Goal: Task Accomplishment & Management: Use online tool/utility

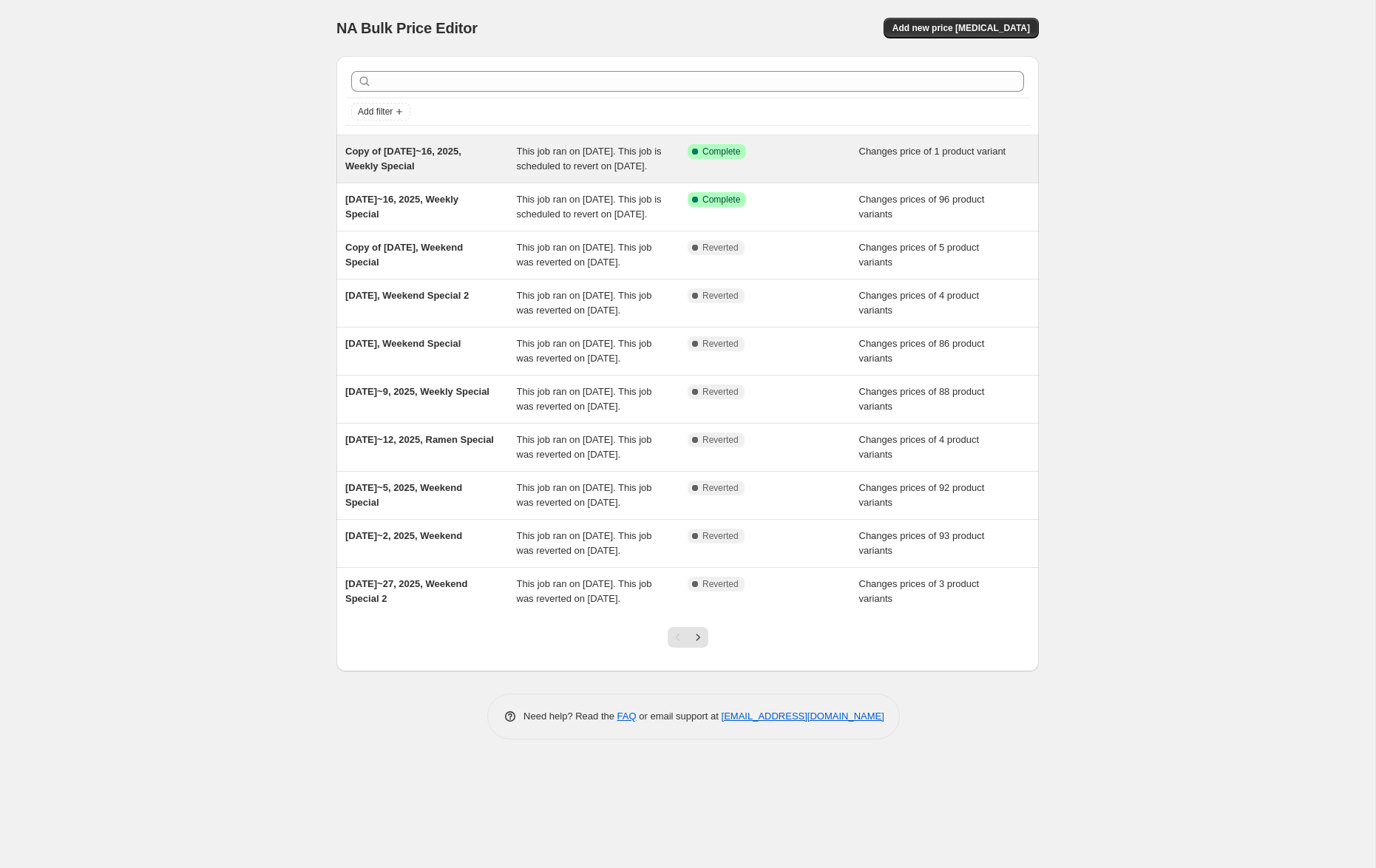
click at [412, 148] on span "Copy of [DATE]~16, 2025, Weekly Special" at bounding box center [402, 159] width 116 height 26
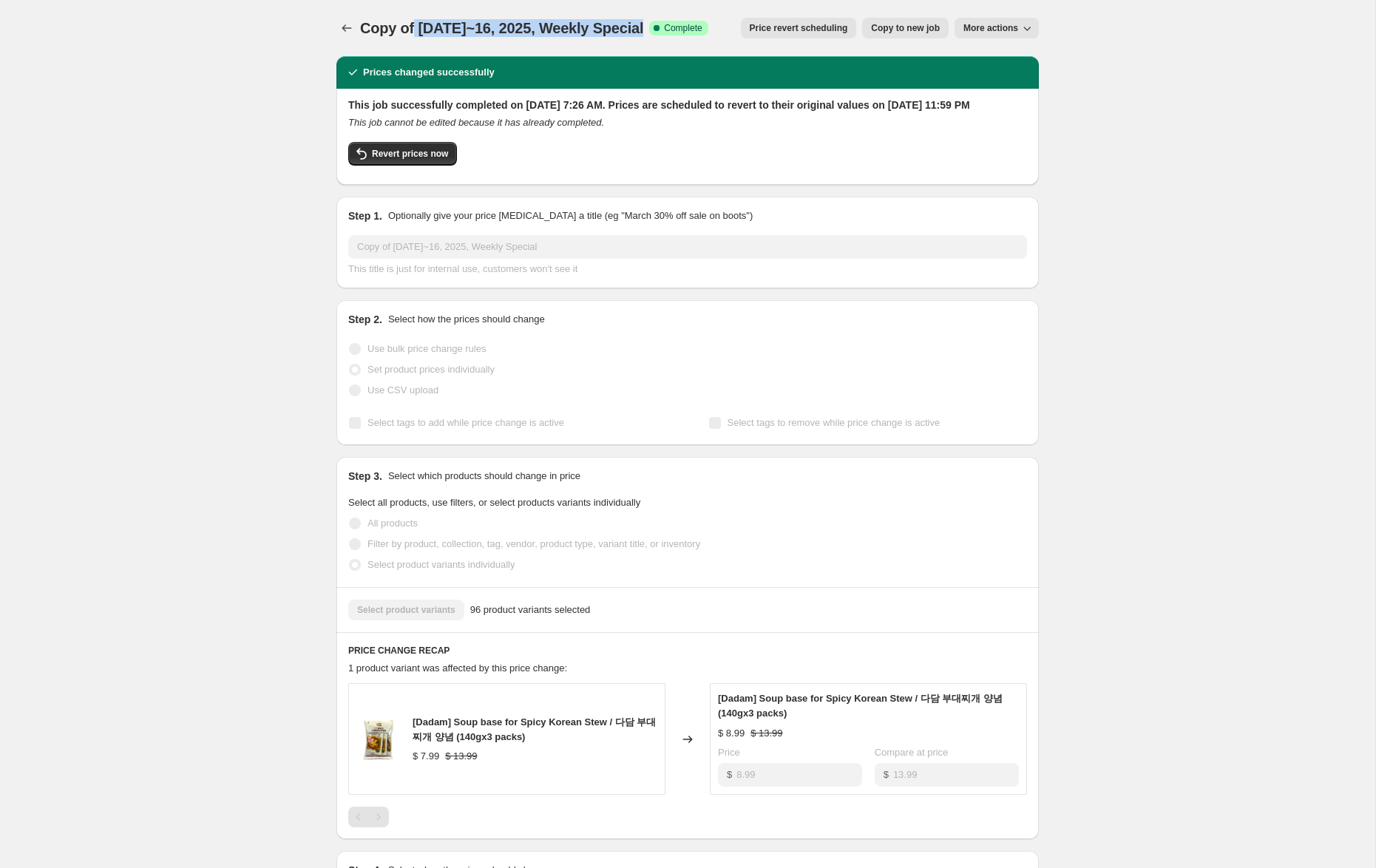
drag, startPoint x: 640, startPoint y: 28, endPoint x: 414, endPoint y: 28, distance: 226.0
click at [414, 28] on div "Copy of [DATE]~16, 2025, Weekly Special Success Complete Complete" at bounding box center [534, 28] width 349 height 20
copy span "[DATE]~16, 2025, Weekly Special"
click at [345, 26] on icon "Price change jobs" at bounding box center [347, 28] width 9 height 7
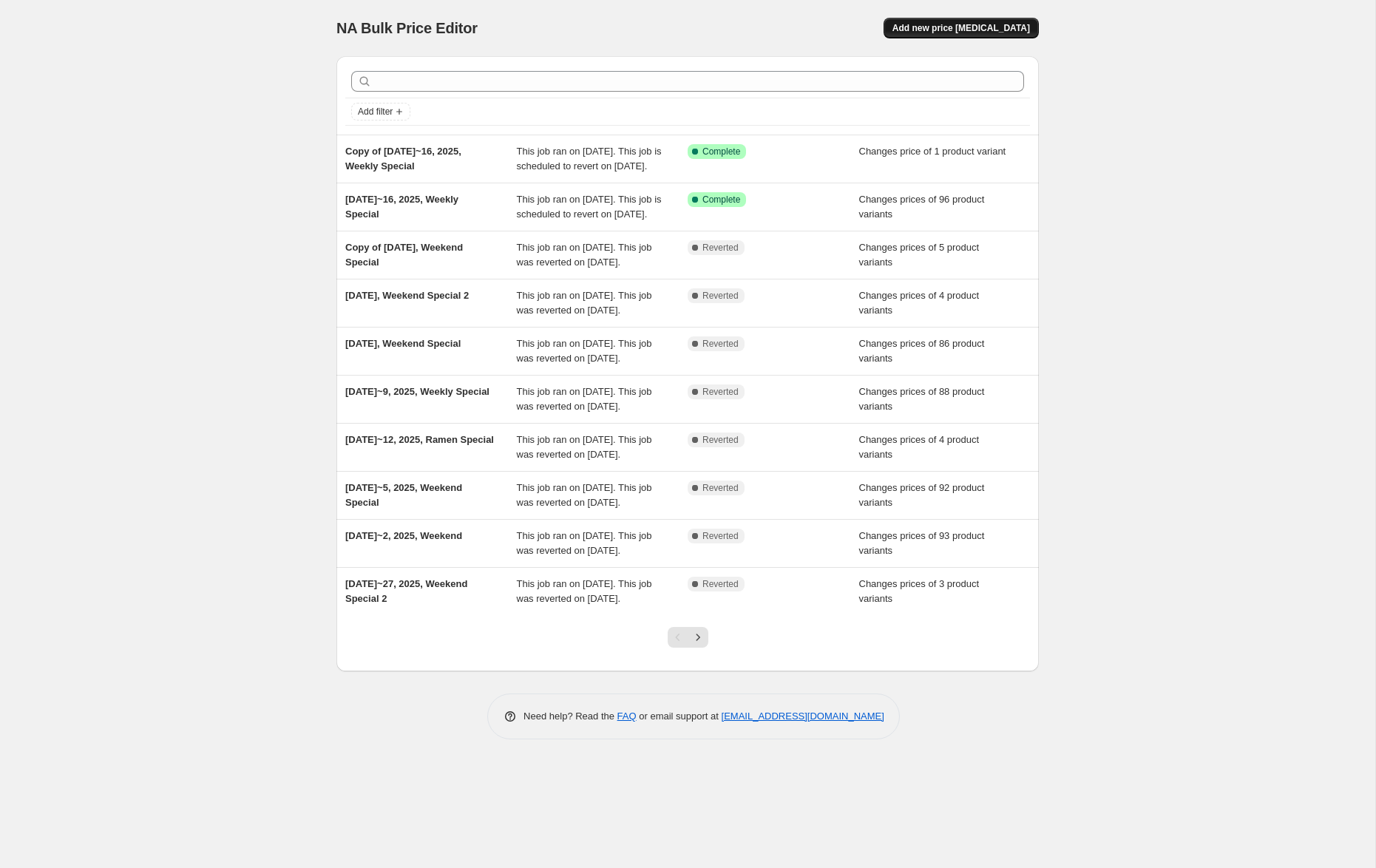
click at [967, 31] on span "Add new price [MEDICAL_DATA]" at bounding box center [962, 28] width 137 height 12
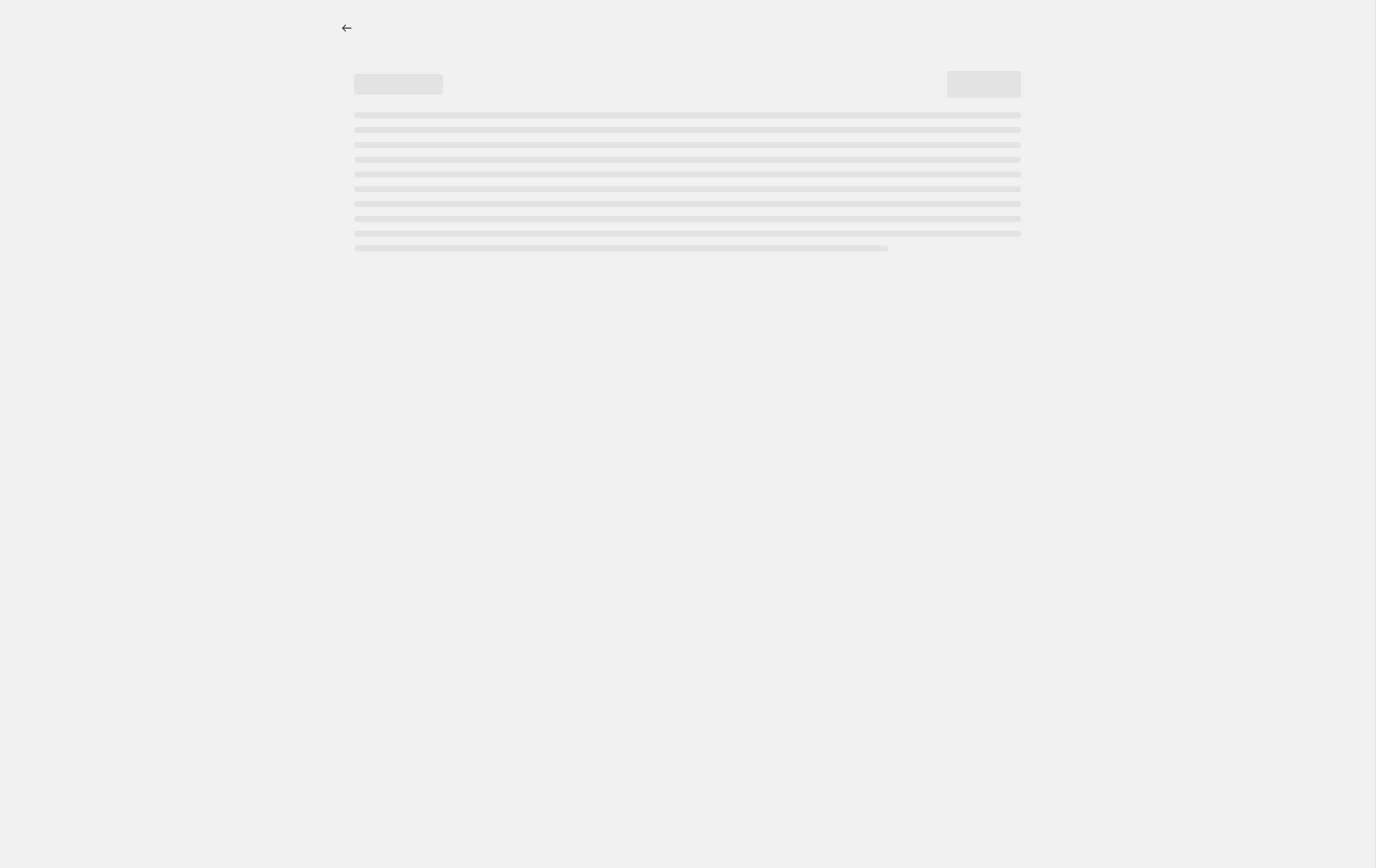
select select "percentage"
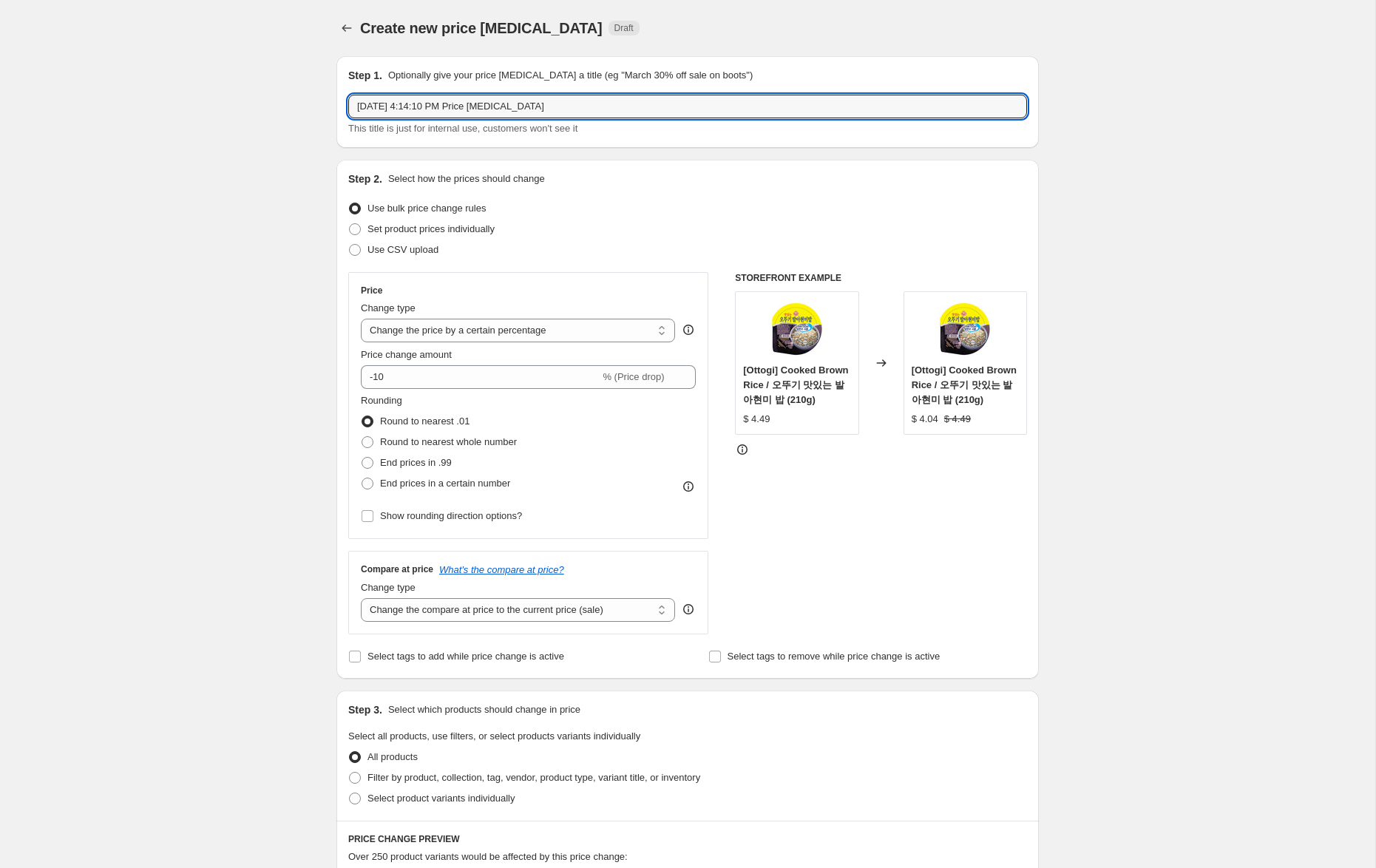
drag, startPoint x: 580, startPoint y: 106, endPoint x: 309, endPoint y: 95, distance: 271.2
click at [309, 95] on div "Create new price [MEDICAL_DATA]. This page is ready Create new price [MEDICAL_D…" at bounding box center [687, 744] width 1375 height 1487
paste input "[DATE]~16, 2025, Weekly Special"
type input "[DATE]~16, 2025, Weekly Special 3"
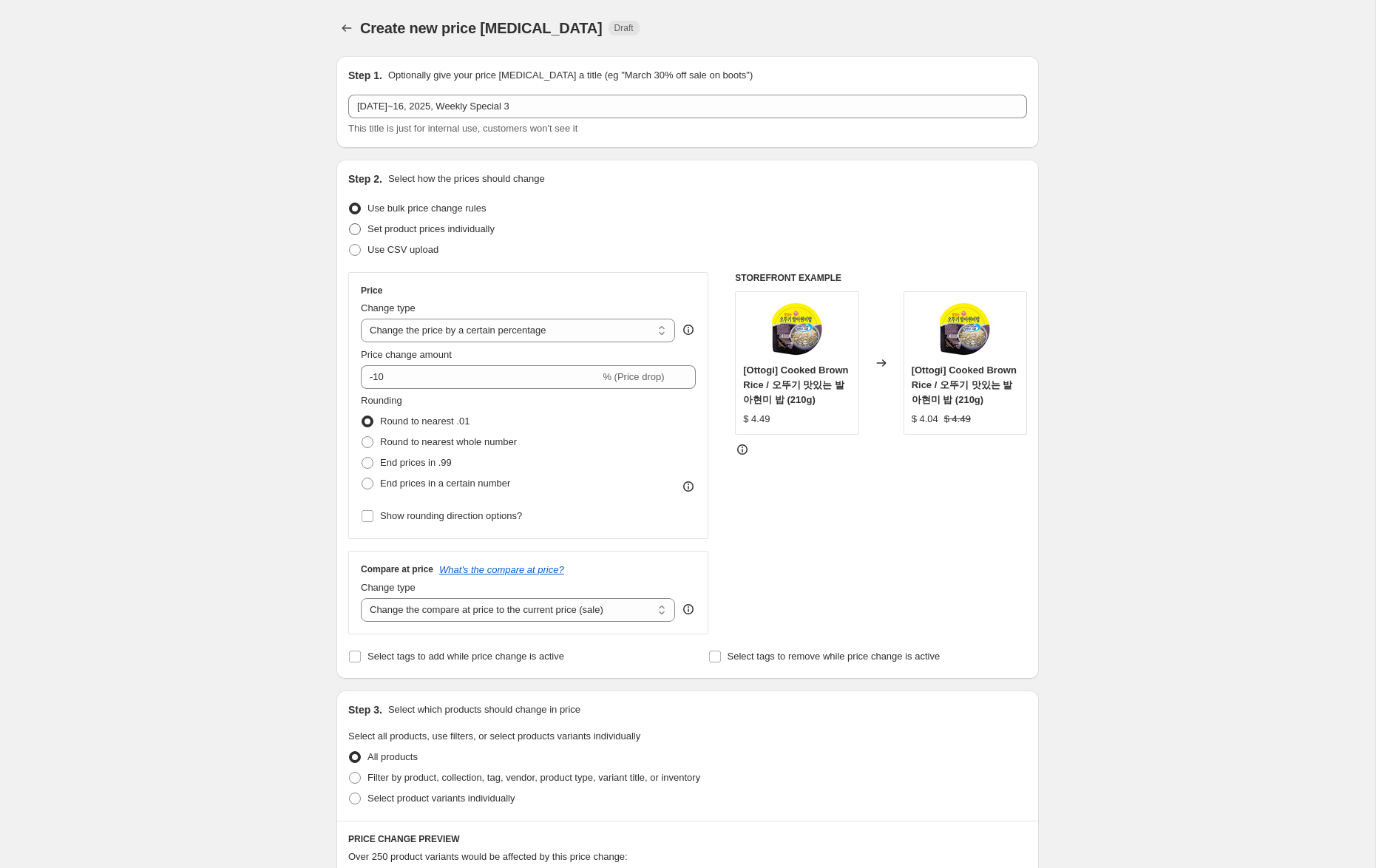
click at [428, 228] on span "Set product prices individually" at bounding box center [430, 229] width 127 height 11
click at [350, 224] on input "Set product prices individually" at bounding box center [349, 223] width 1 height 1
radio input "true"
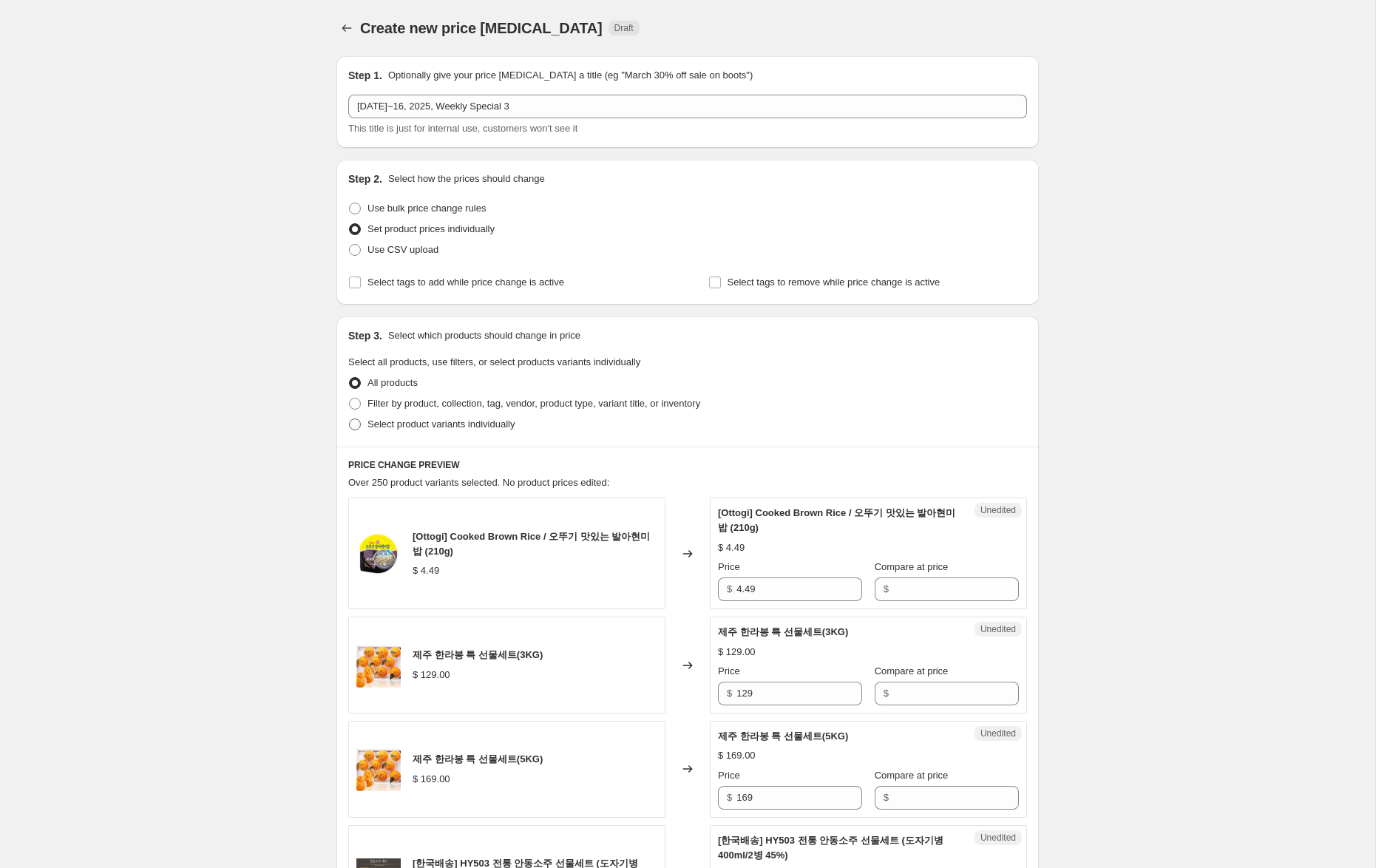
click at [473, 423] on span "Select product variants individually" at bounding box center [440, 424] width 147 height 11
click at [350, 419] on input "Select product variants individually" at bounding box center [349, 418] width 1 height 1
radio input "true"
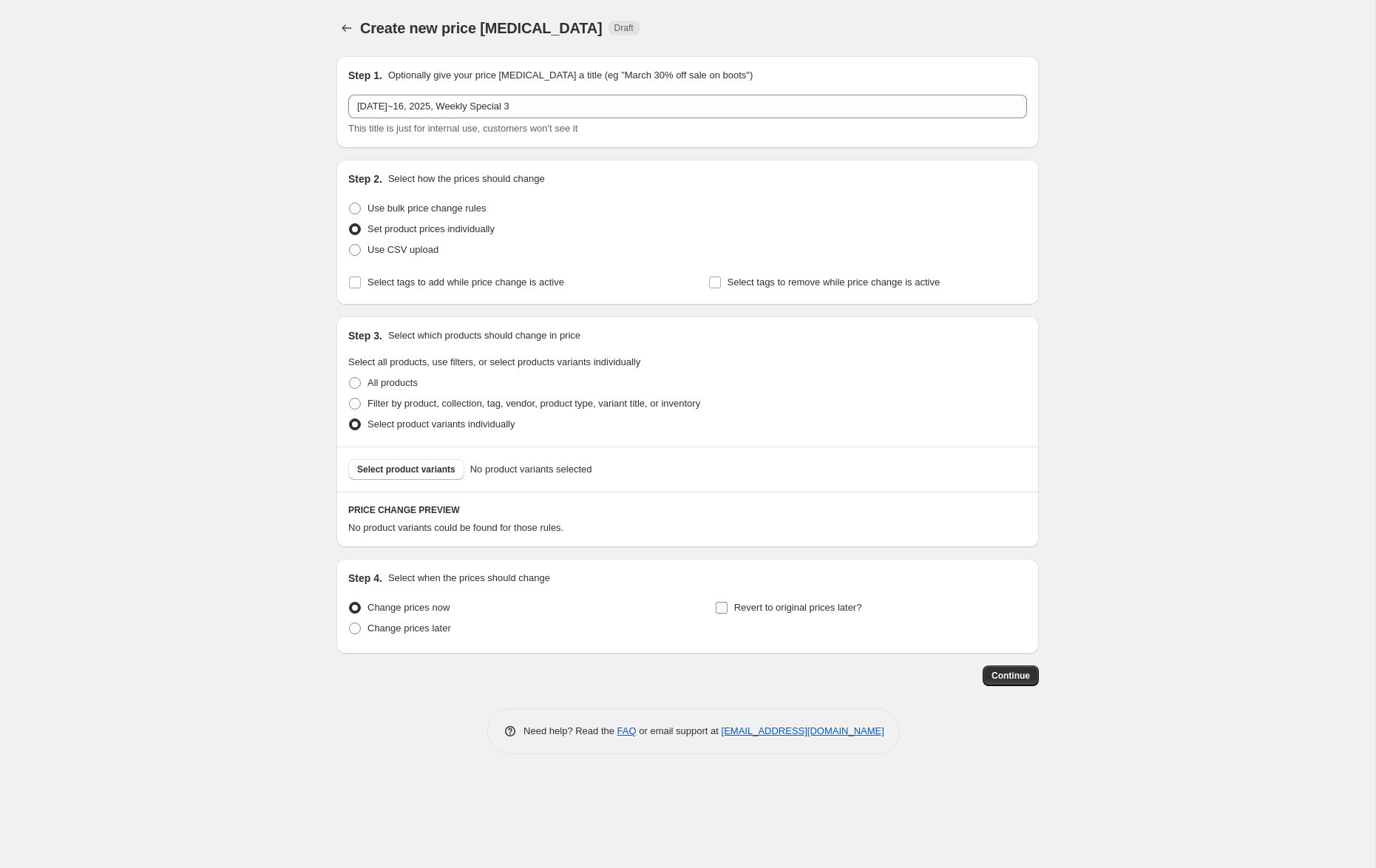
click at [814, 612] on span "Revert to original prices later?" at bounding box center [798, 607] width 128 height 11
click at [728, 612] on input "Revert to original prices later?" at bounding box center [721, 607] width 12 height 12
checkbox input "true"
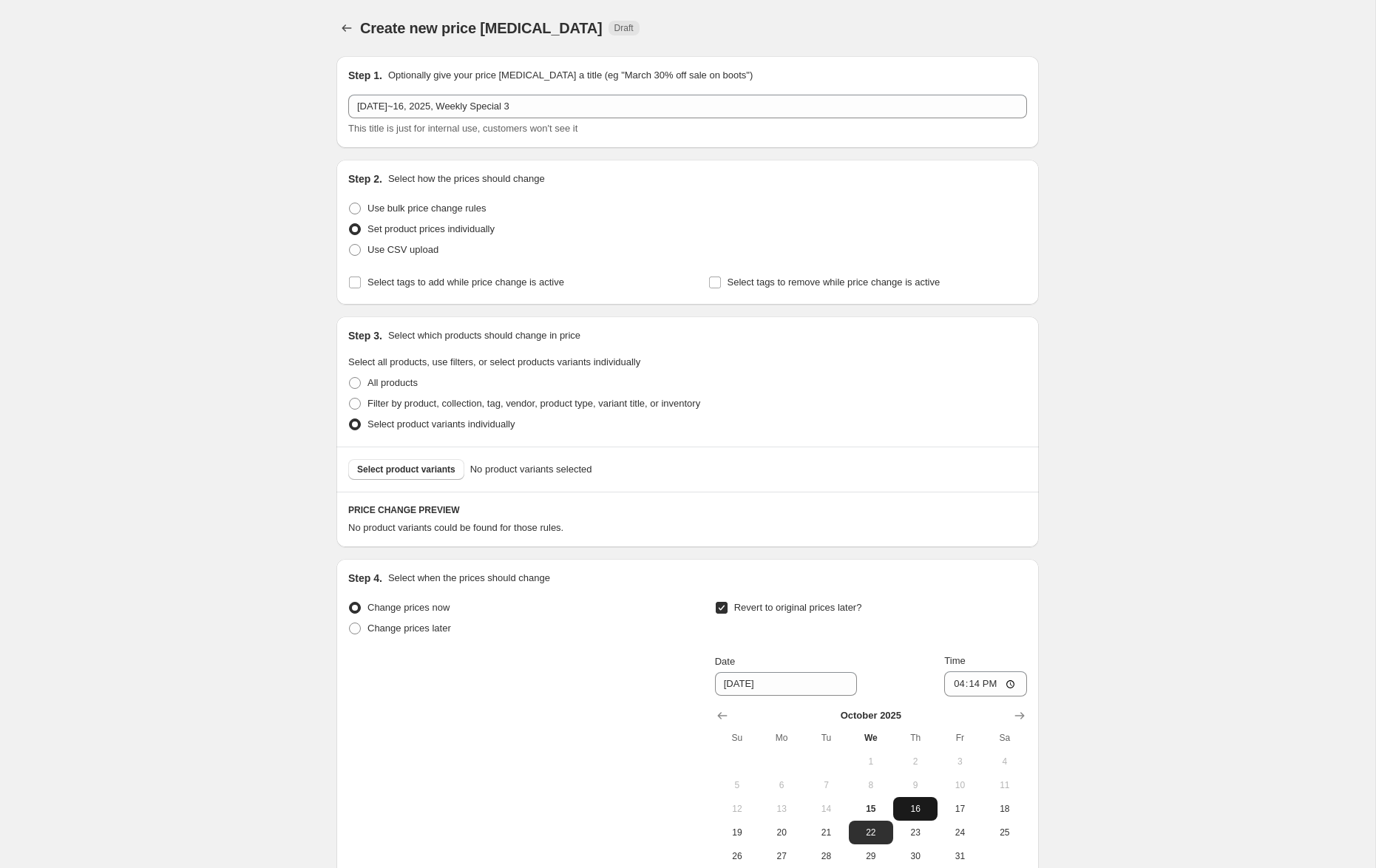
click at [915, 811] on span "16" at bounding box center [915, 809] width 32 height 12
type input "[DATE]"
click at [957, 684] on input "16:14" at bounding box center [985, 683] width 83 height 25
type input "23:59"
click at [439, 463] on button "Select product variants" at bounding box center [406, 469] width 116 height 20
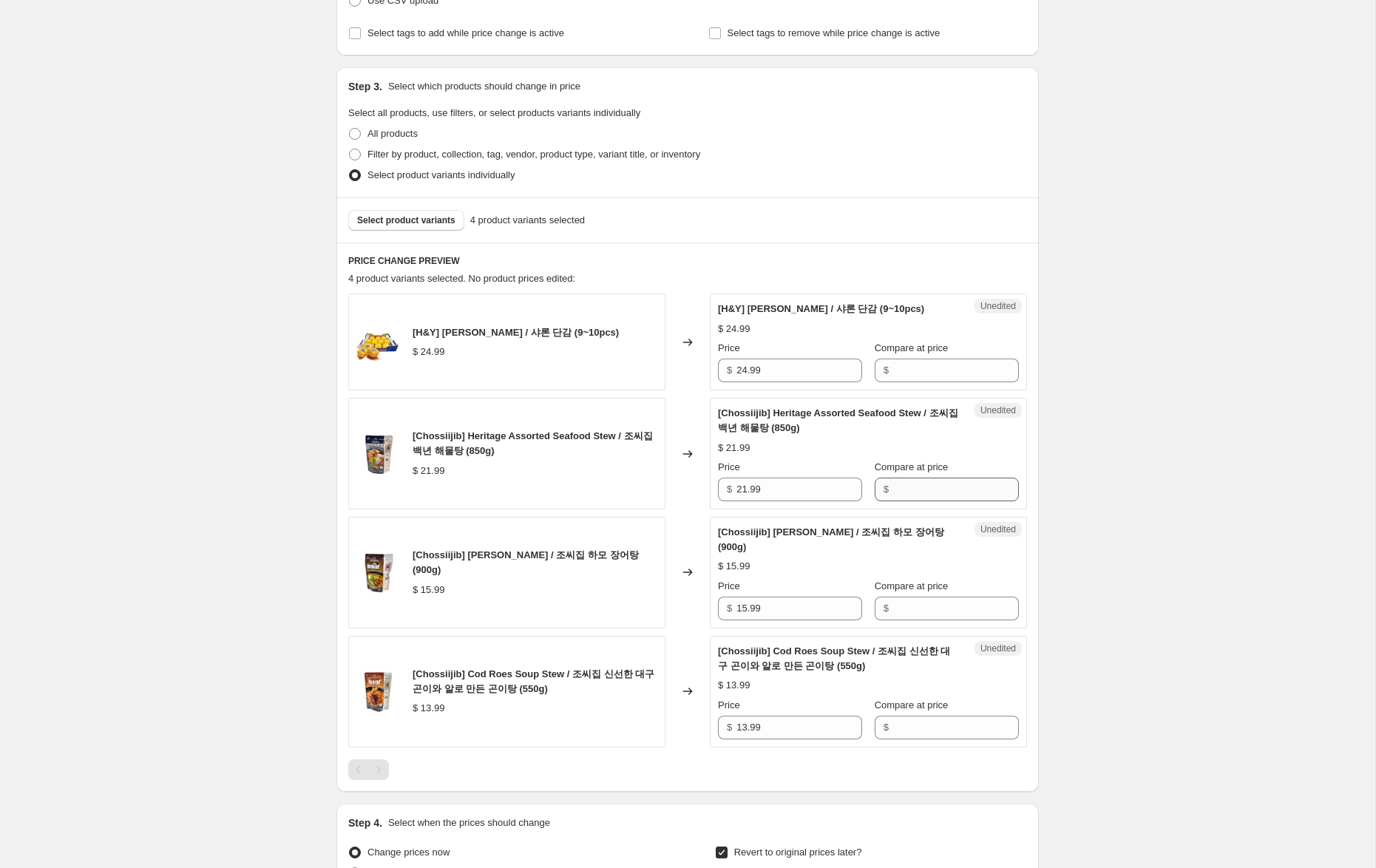
scroll to position [320, 0]
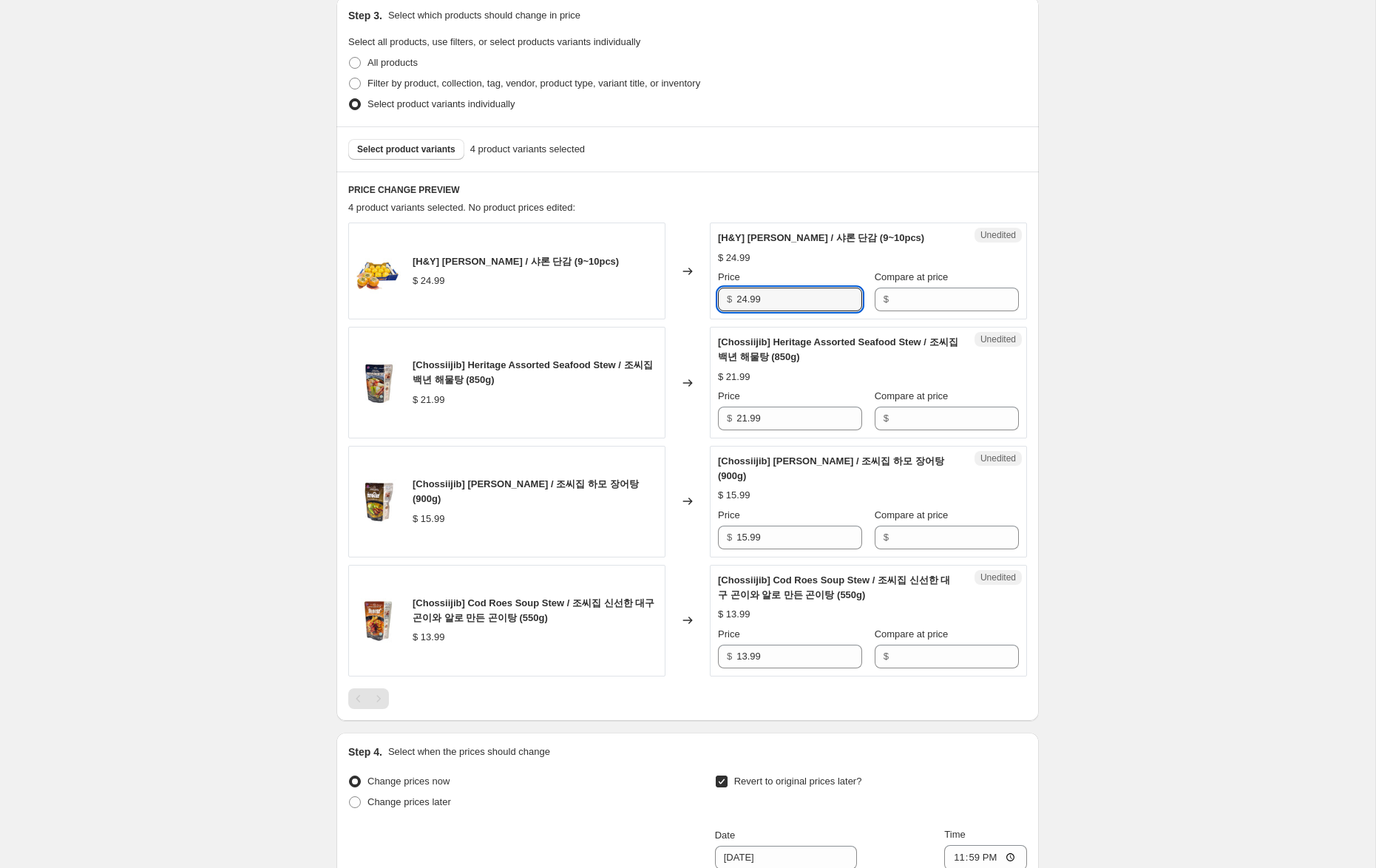
drag, startPoint x: 787, startPoint y: 315, endPoint x: 651, endPoint y: 305, distance: 136.4
click at [638, 301] on div "[H&Y] [PERSON_NAME] / 샤론 단감 (9~10pcs) $ 24.99 Changed to Unedited [H&Y] [PERSON…" at bounding box center [688, 271] width 679 height 96
click at [944, 312] on input "Compare at price" at bounding box center [956, 300] width 126 height 24
paste input "24.99"
type input "24.99"
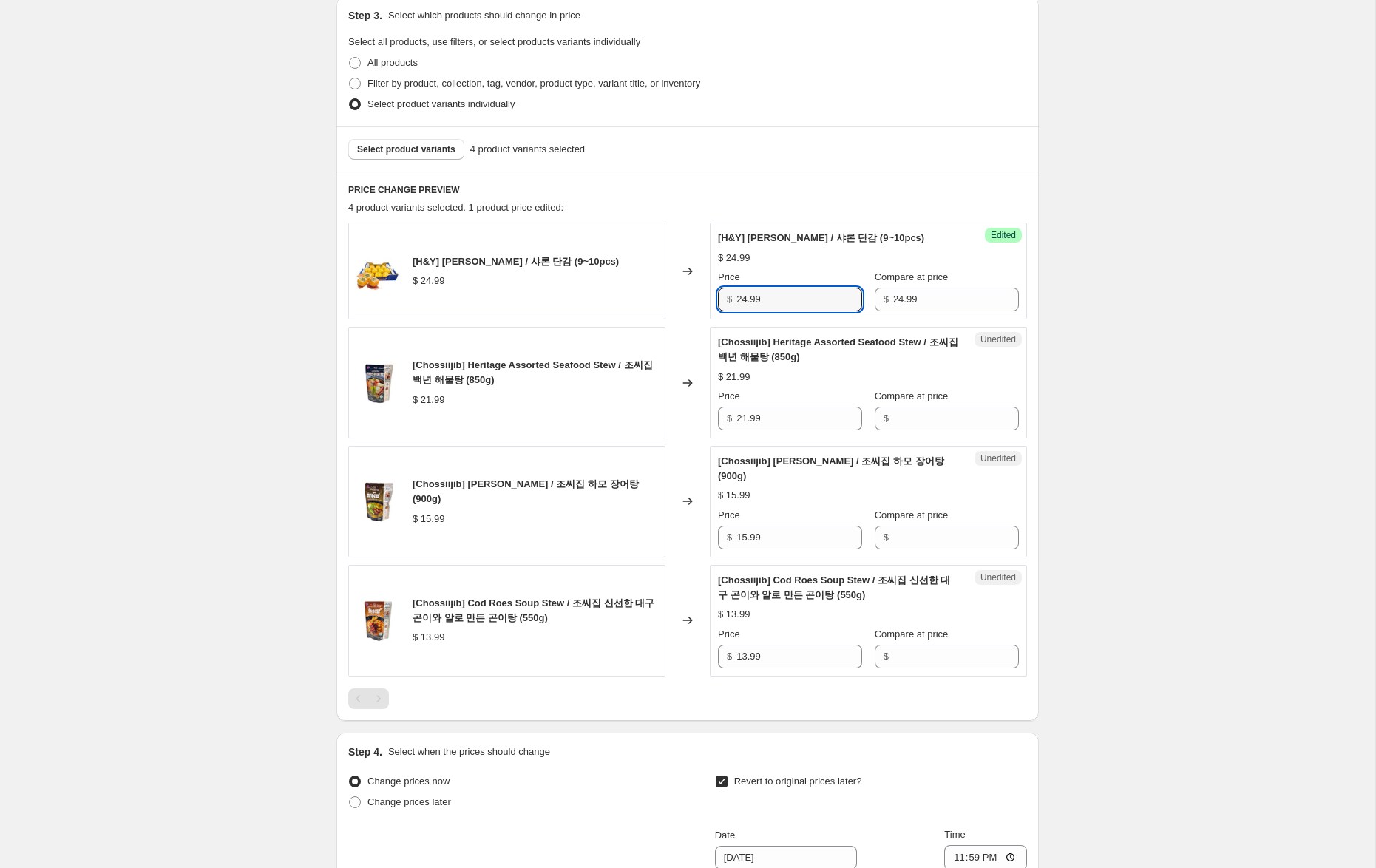
drag, startPoint x: 748, startPoint y: 316, endPoint x: 694, endPoint y: 313, distance: 54.1
click at [694, 313] on div "[H&Y] [PERSON_NAME] / 샤론 단감 (9~10pcs) $ 24.99 Changed to Success Edited [H&Y] […" at bounding box center [688, 271] width 679 height 96
type input "17.99"
drag, startPoint x: 780, startPoint y: 433, endPoint x: 933, endPoint y: 424, distance: 153.3
click at [602, 416] on div "[Chossiijib] Heritage Assorted Seafood Stew / 조씨집 백년 해물탕 (850g) $ 21.99 Changed…" at bounding box center [688, 382] width 679 height 111
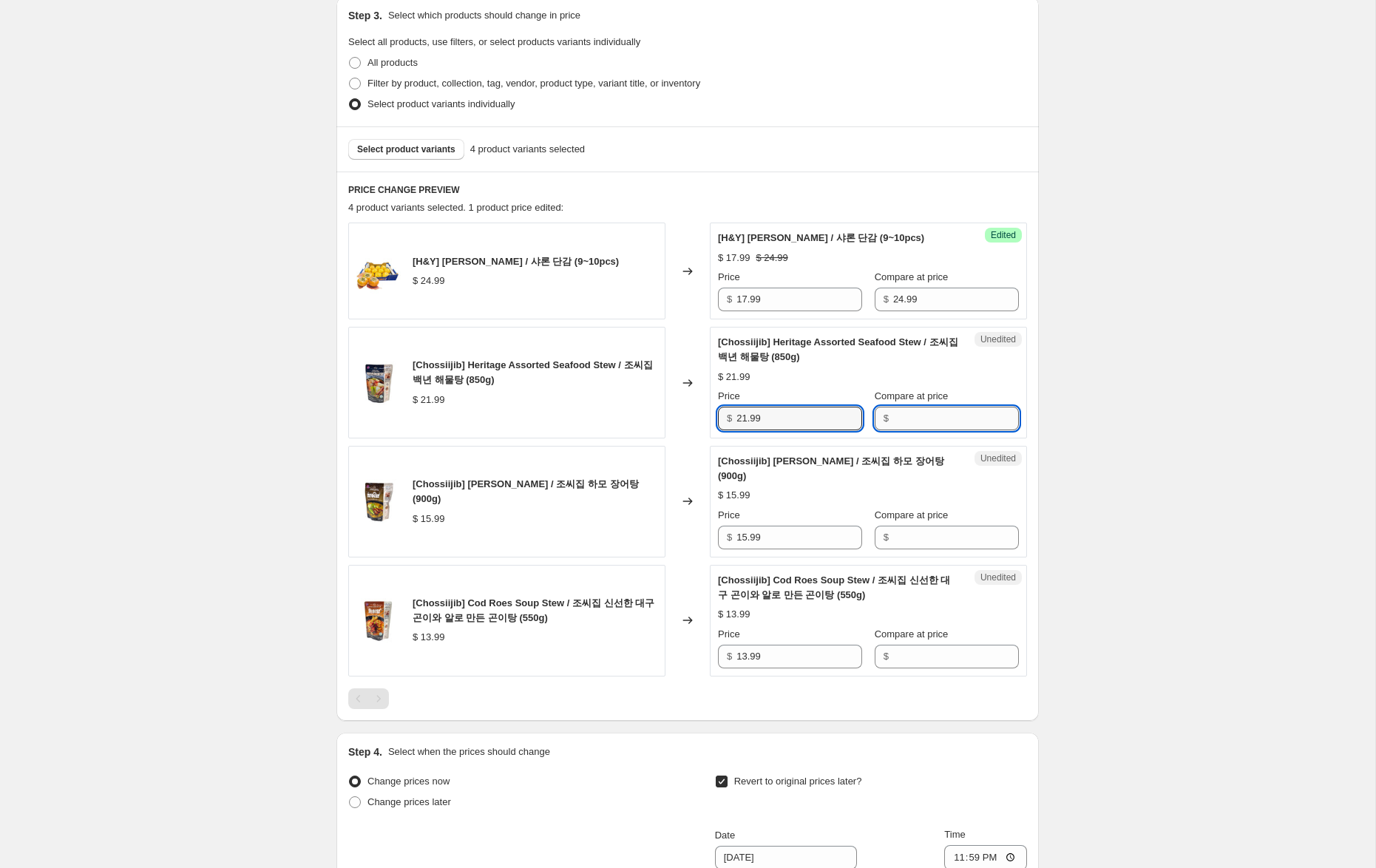
click at [969, 428] on input "Compare at price" at bounding box center [956, 419] width 126 height 24
paste input "21.99"
type input "21.99"
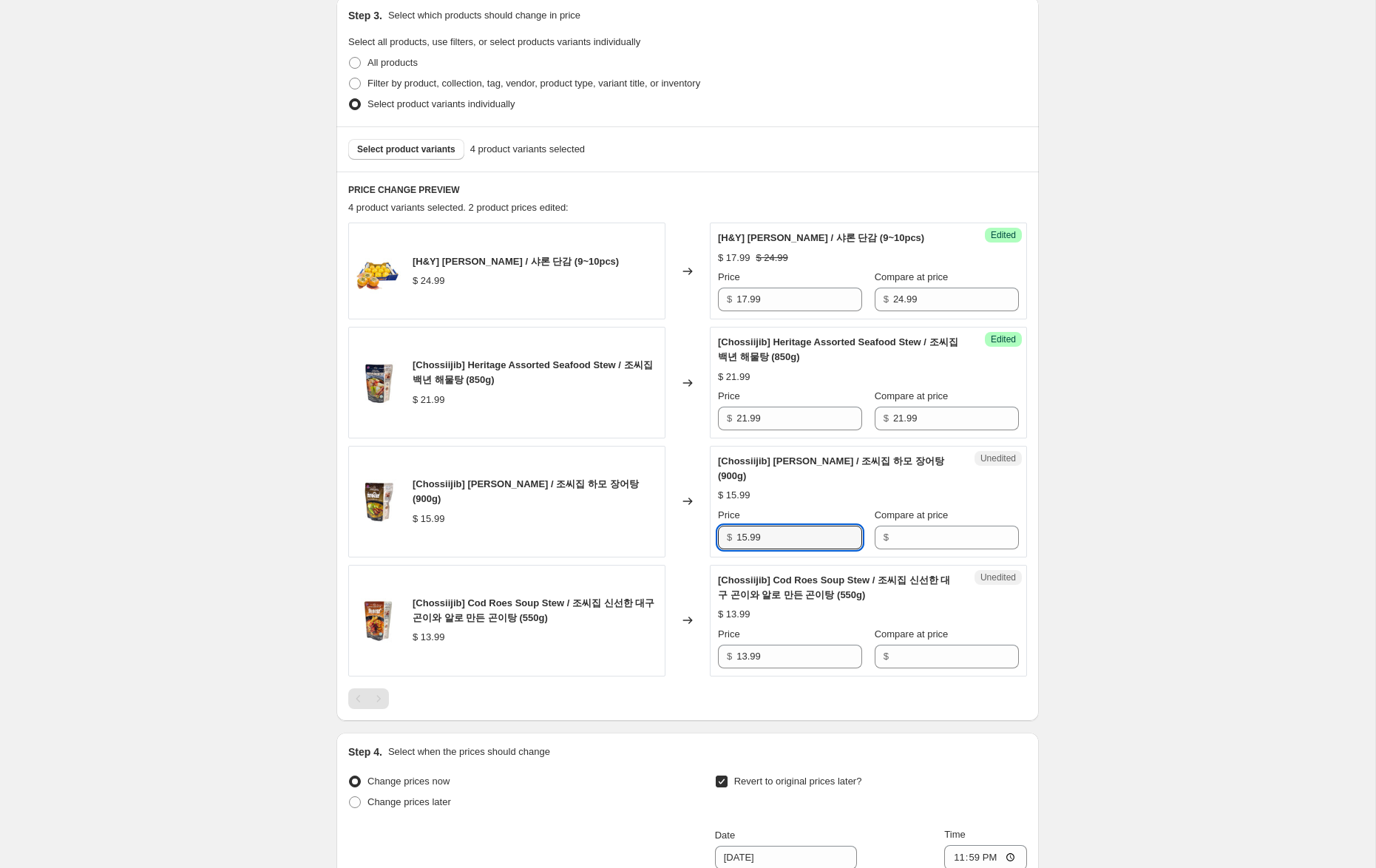
drag, startPoint x: 767, startPoint y: 553, endPoint x: 672, endPoint y: 543, distance: 95.5
click at [644, 541] on div "[Chossiijib] [PERSON_NAME] / 조씨집 하모 장어탕 (900g) $ 15.99 Changed to Unedited [Cho…" at bounding box center [688, 502] width 679 height 111
click at [948, 545] on input "Compare at price" at bounding box center [956, 538] width 126 height 24
paste input "15.99"
type input "15.99"
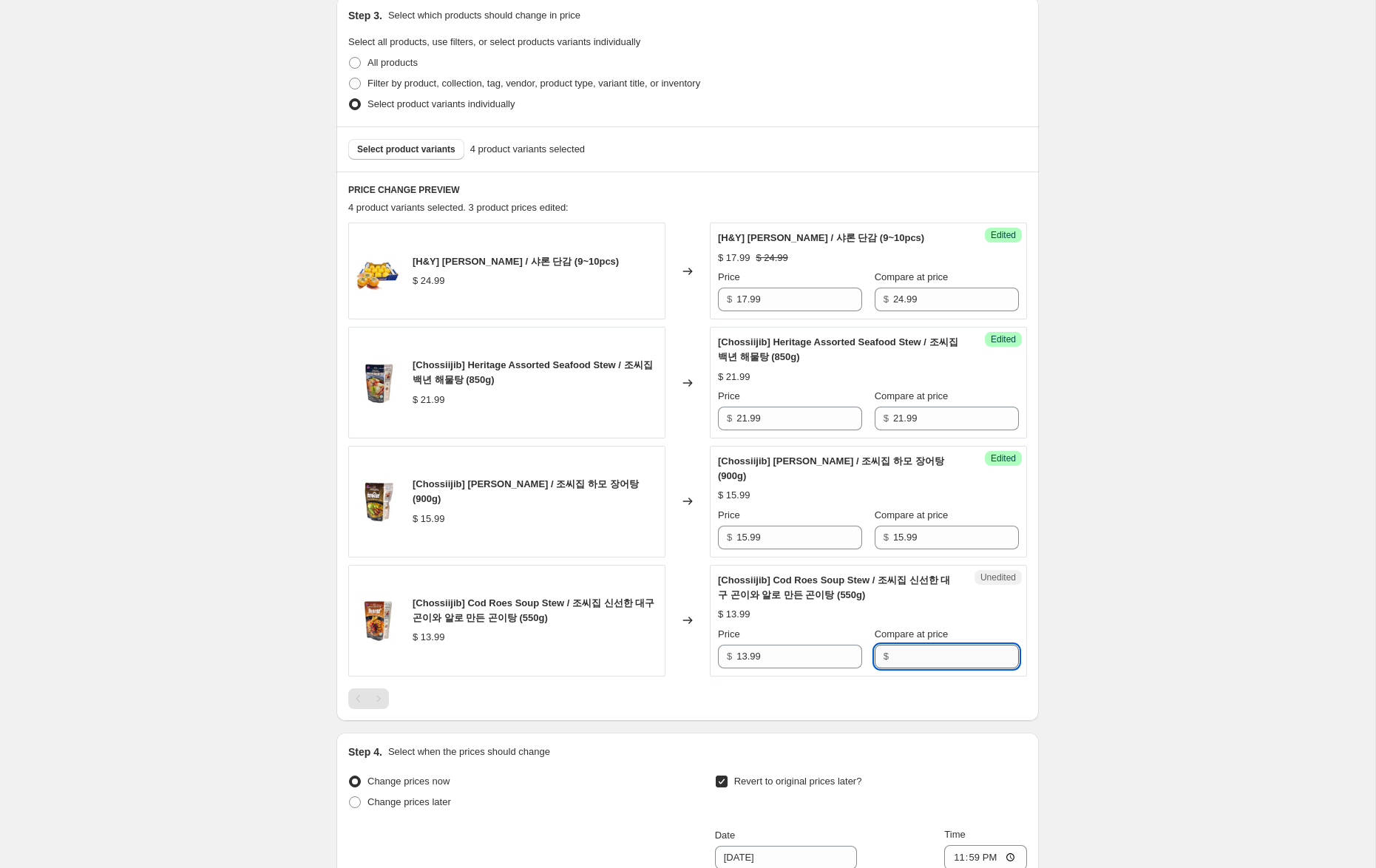
click at [923, 669] on input "Compare at price" at bounding box center [956, 657] width 126 height 24
paste input "15.99"
drag, startPoint x: 902, startPoint y: 670, endPoint x: 897, endPoint y: 696, distance: 26.5
click at [903, 669] on input "15.99" at bounding box center [956, 657] width 126 height 24
type input "13.99"
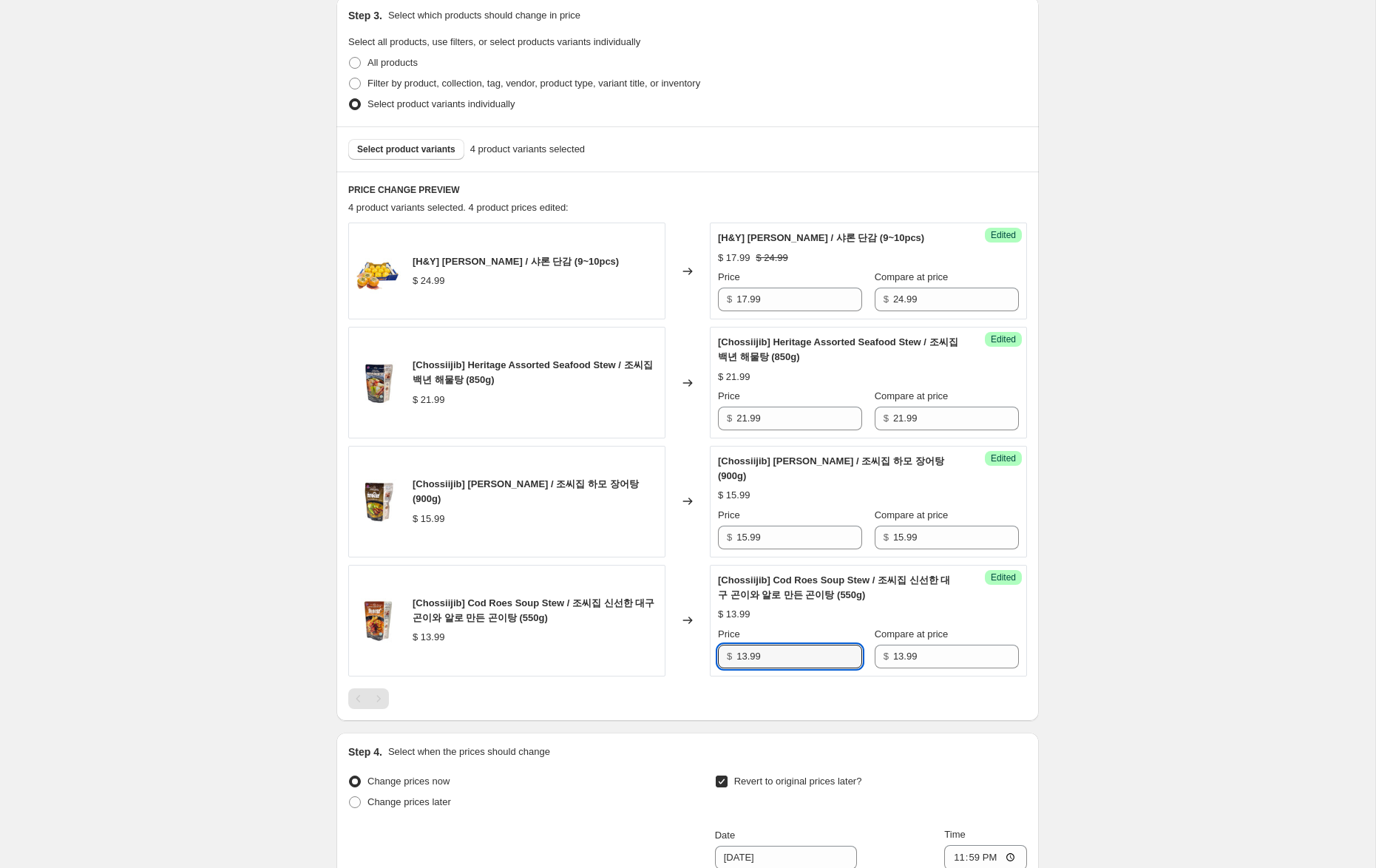
drag, startPoint x: 746, startPoint y: 673, endPoint x: 669, endPoint y: 661, distance: 77.9
click at [669, 661] on div "[Chossiijib] Cod Roes Soup Stew / 조씨집 신선한 대구 곤이와 알로 만든 곤이탕 (550g) $ 13.99 Chang…" at bounding box center [688, 620] width 679 height 111
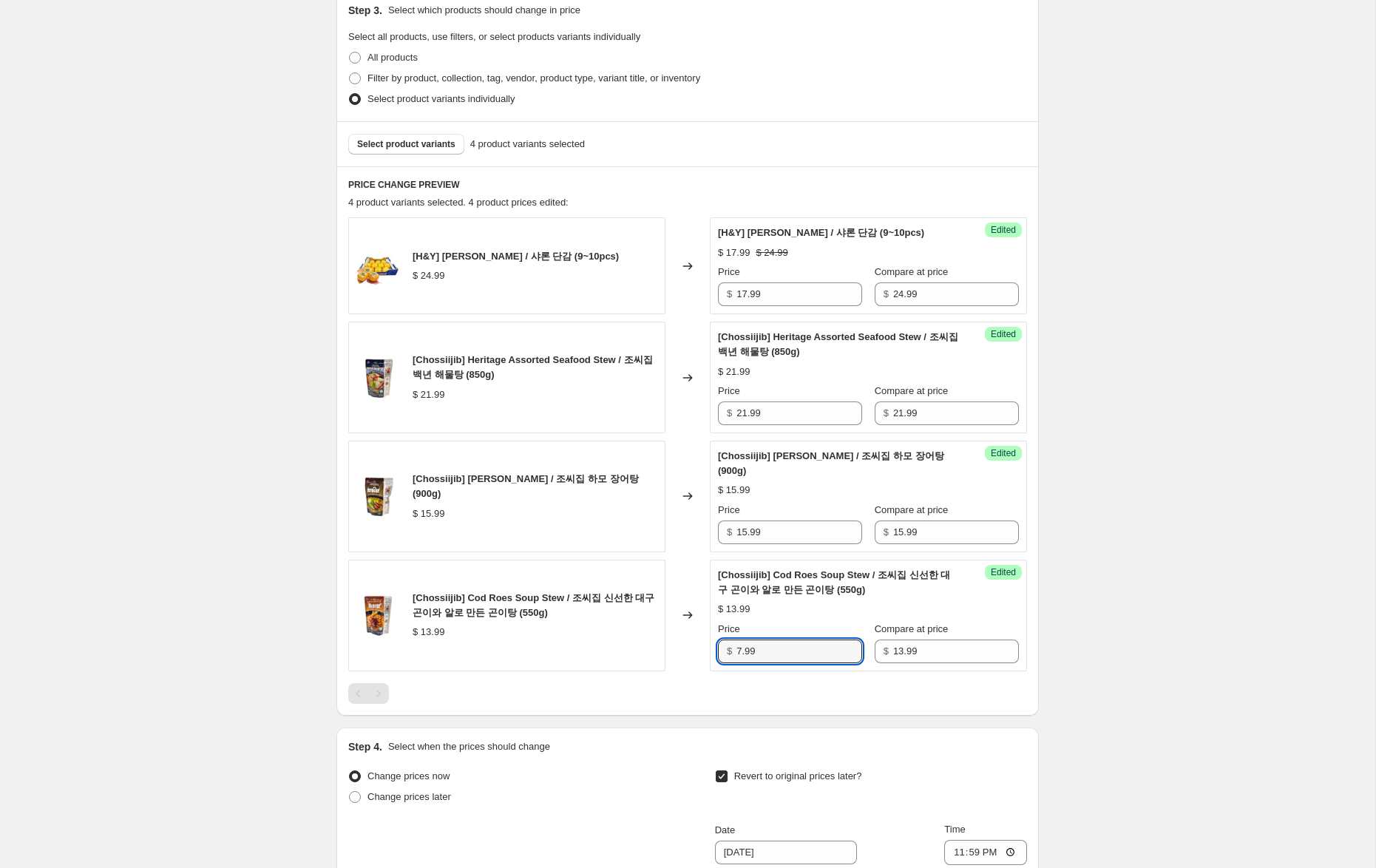
drag, startPoint x: 742, startPoint y: 663, endPoint x: 698, endPoint y: 658, distance: 44.3
click at [698, 658] on div "[Chossiijib] Cod Roes Soup Stew / 조씨집 신선한 대구 곤이와 알로 만든 곤이탕 (550g) $ 13.99 Chang…" at bounding box center [688, 616] width 679 height 111
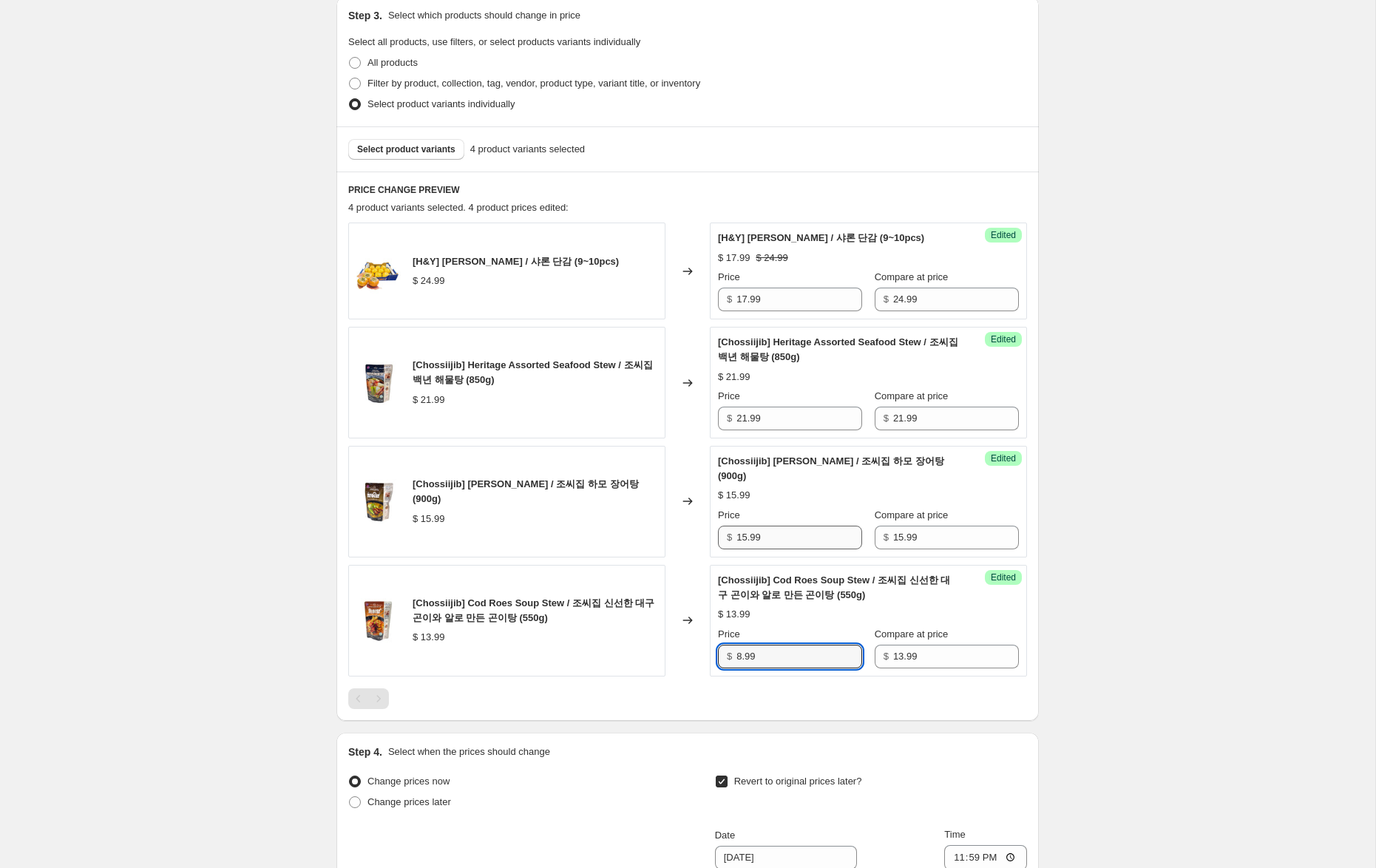
type input "8.99"
drag, startPoint x: 745, startPoint y: 555, endPoint x: 722, endPoint y: 553, distance: 23.1
click at [722, 549] on div "$ 15.99" at bounding box center [790, 538] width 145 height 24
type input "9.99"
drag, startPoint x: 746, startPoint y: 436, endPoint x: 718, endPoint y: 429, distance: 28.9
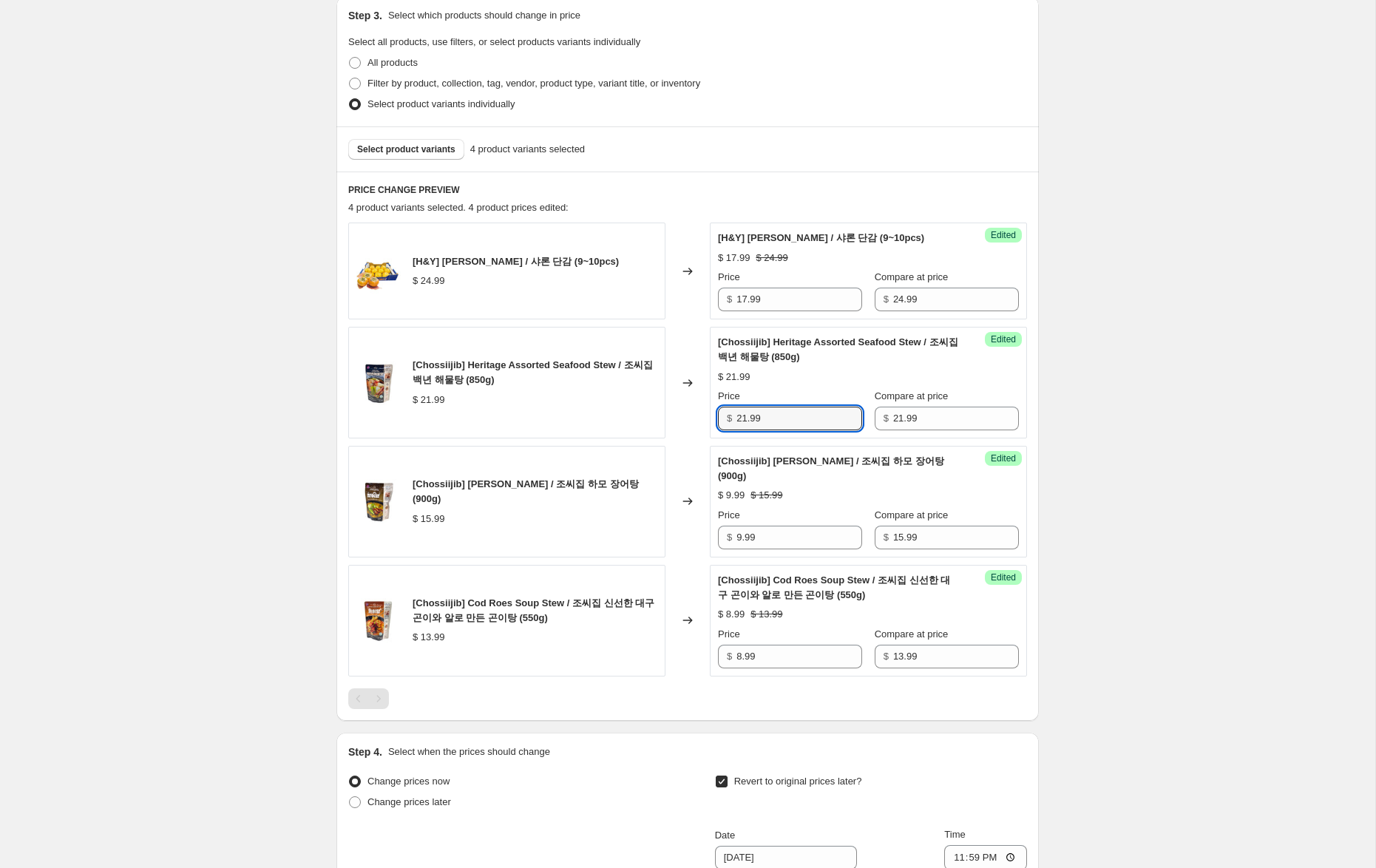
click at [718, 429] on div "Success Edited [Chossiijib] Heritage Assorted Seafood Stew / 조씨집 백년 해물탕 (850g) …" at bounding box center [869, 382] width 317 height 111
click at [1061, 473] on div "Create new price [MEDICAL_DATA]. This page is ready Create new price [MEDICAL_D…" at bounding box center [687, 441] width 1375 height 1524
click at [742, 430] on input "12.99" at bounding box center [799, 419] width 126 height 24
type input "13.99"
drag, startPoint x: 1181, startPoint y: 528, endPoint x: 1192, endPoint y: 589, distance: 62.0
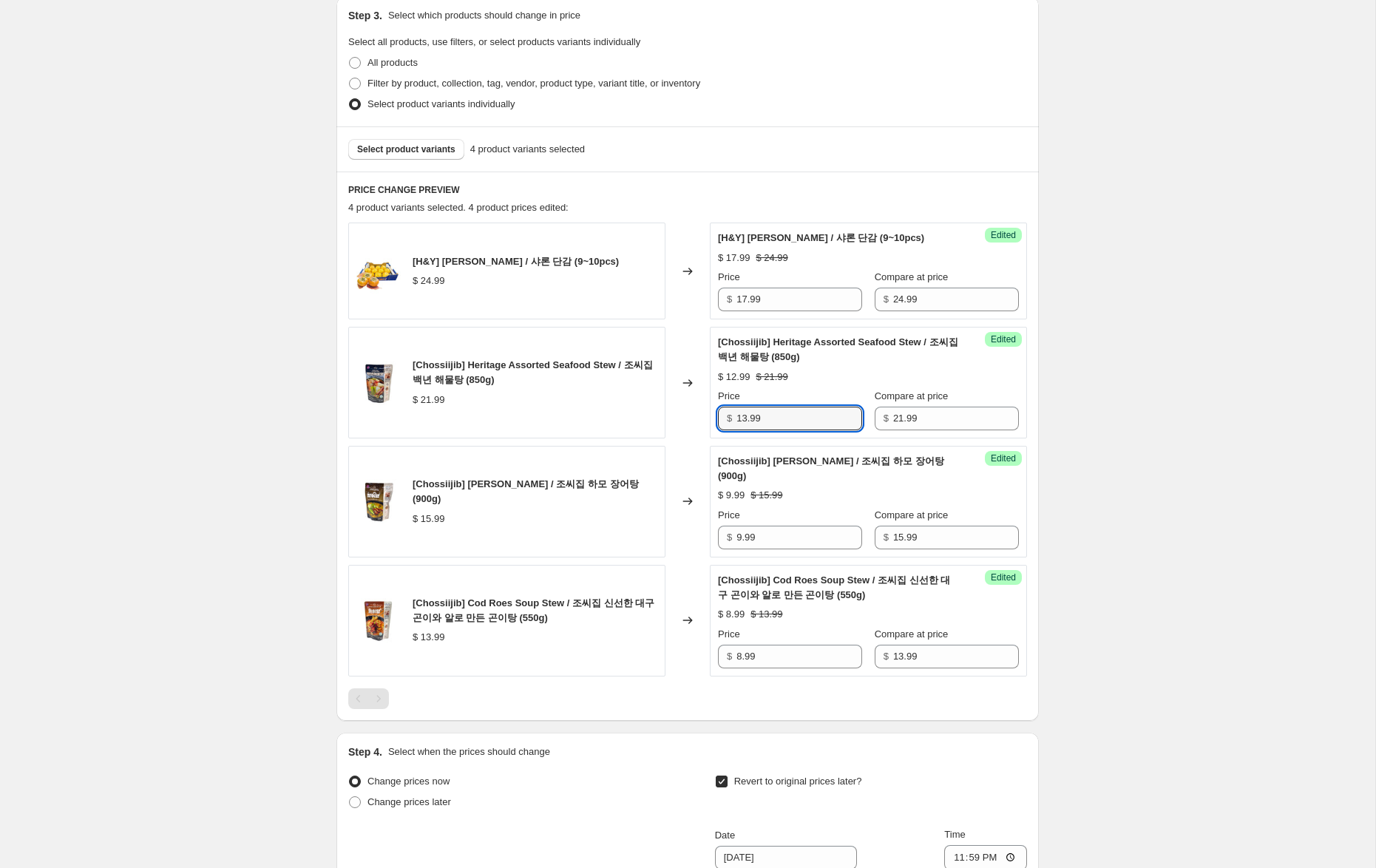
click at [1181, 529] on div "Create new price [MEDICAL_DATA]. This page is ready Create new price [MEDICAL_D…" at bounding box center [687, 441] width 1375 height 1524
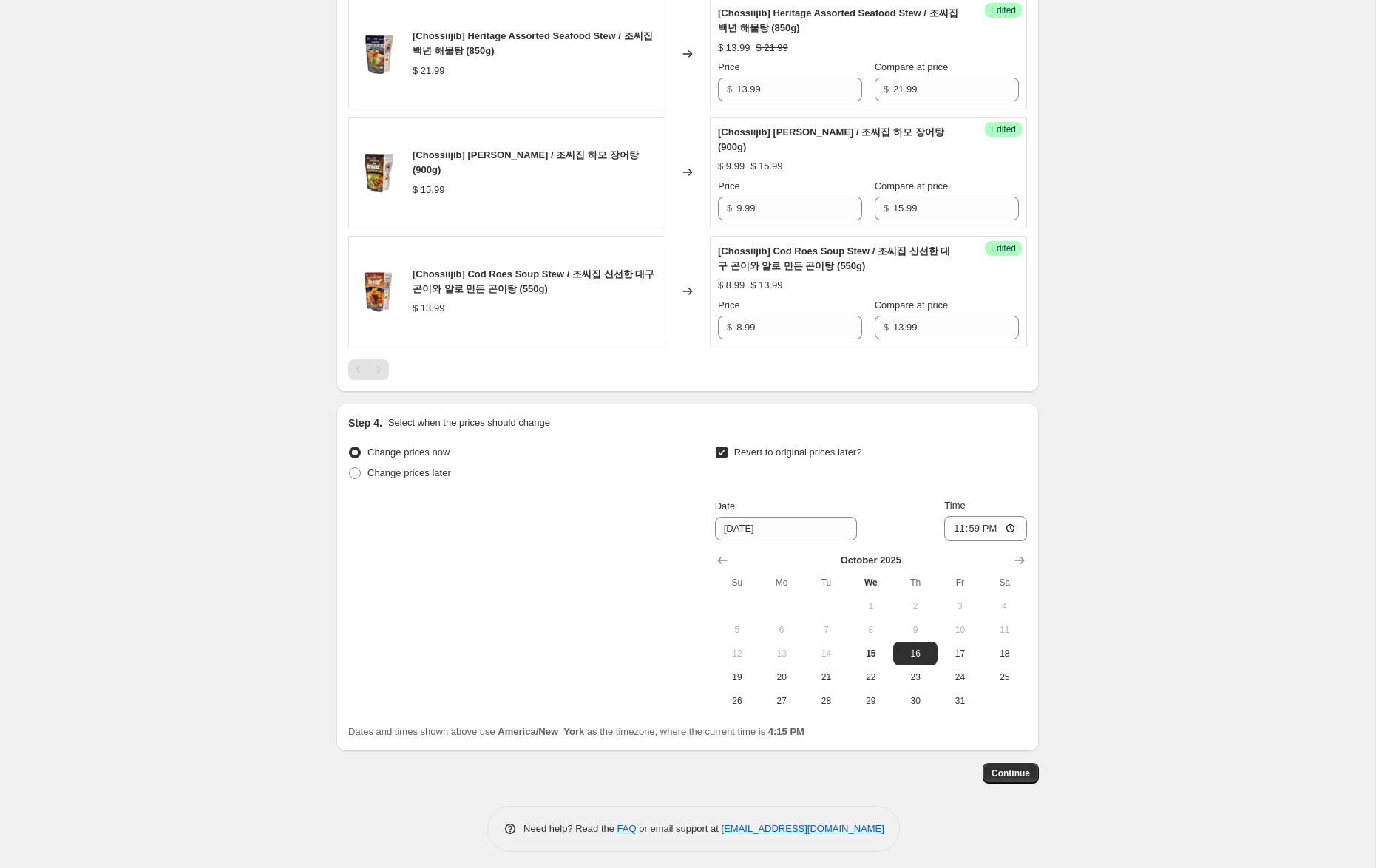
scroll to position [660, 0]
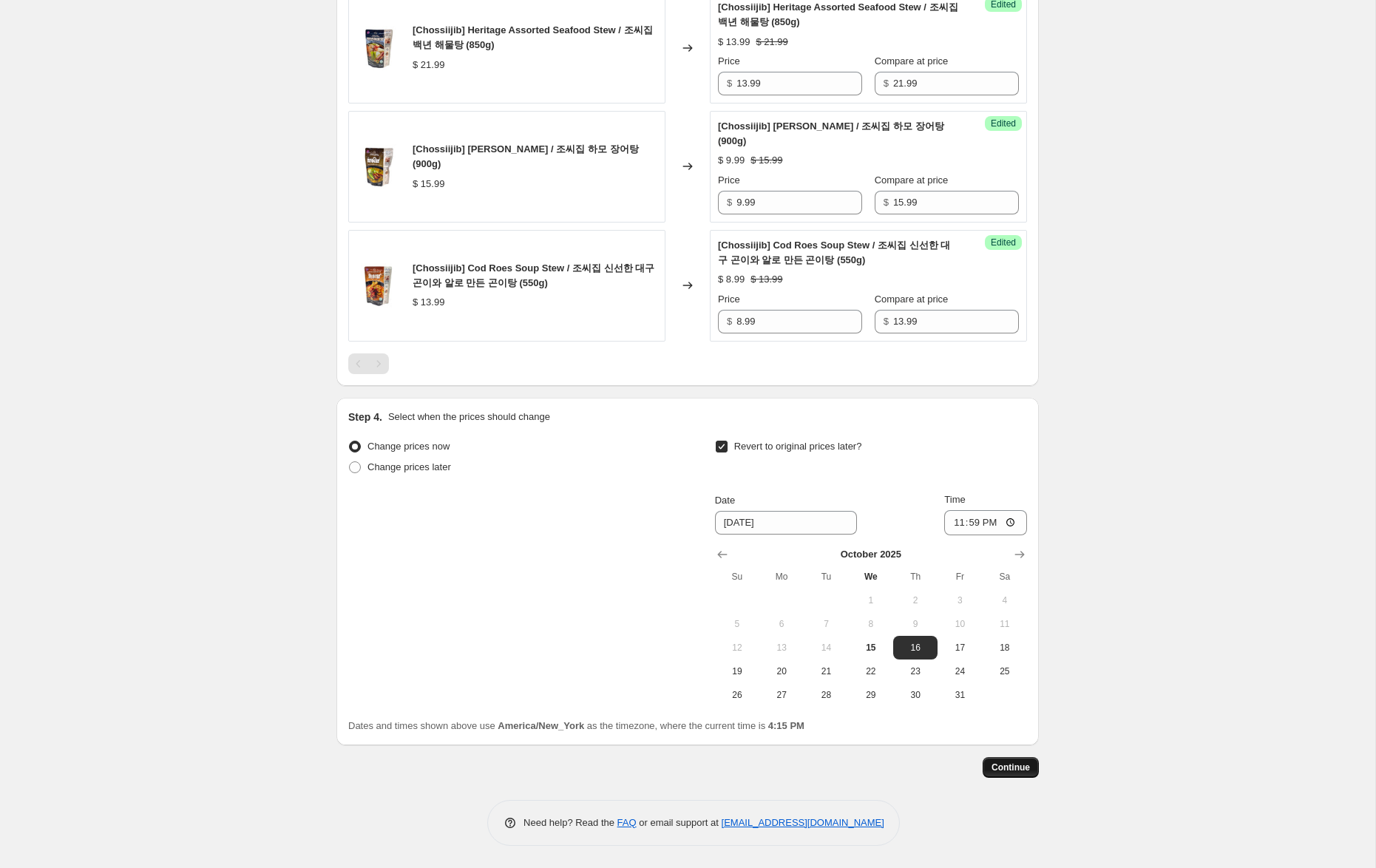
click at [1016, 773] on span "Continue" at bounding box center [1010, 767] width 38 height 12
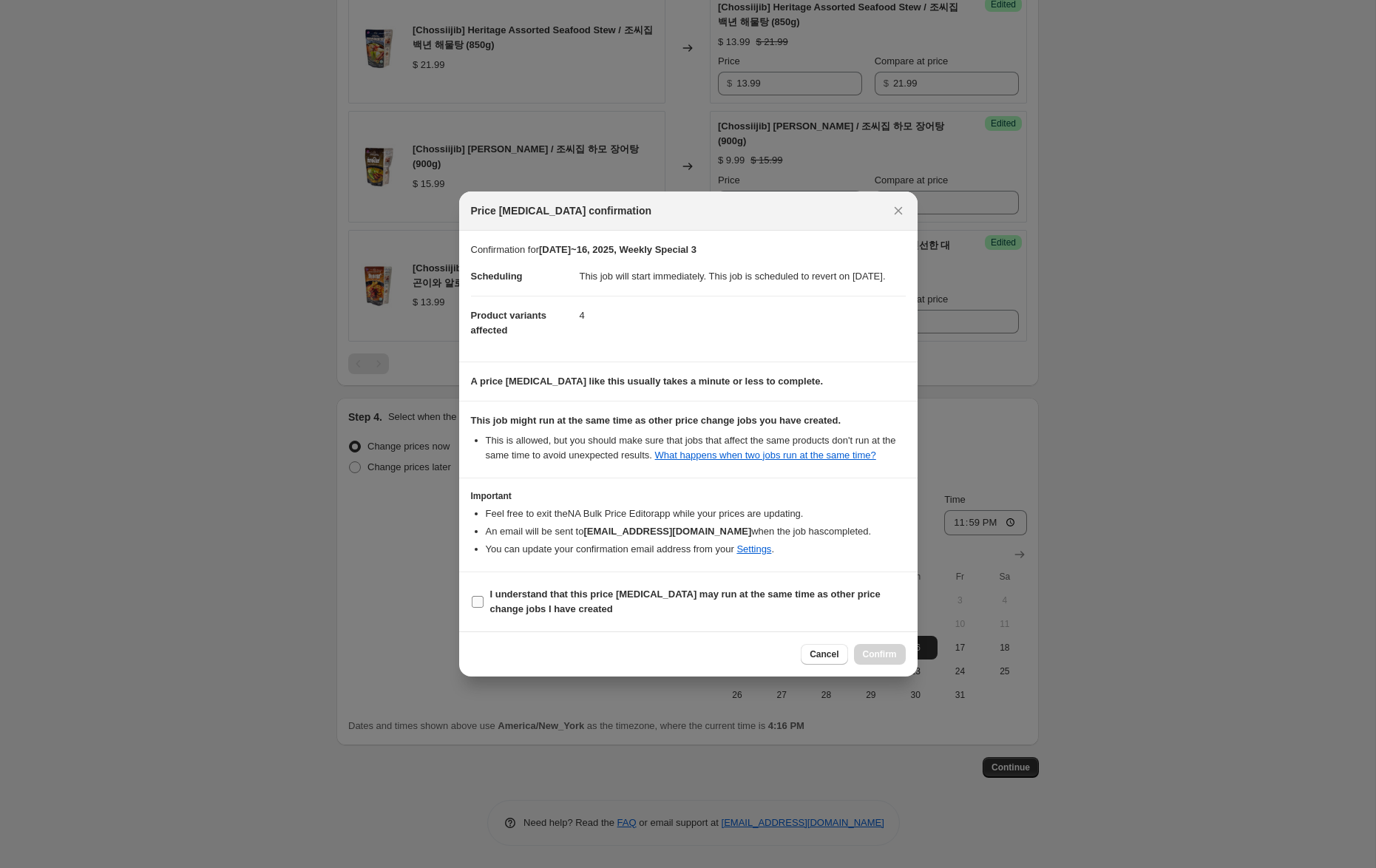
click at [703, 611] on b "I understand that this price [MEDICAL_DATA] may run at the same time as other p…" at bounding box center [685, 602] width 390 height 26
click at [484, 607] on input "I understand that this price [MEDICAL_DATA] may run at the same time as other p…" at bounding box center [478, 602] width 12 height 12
checkbox input "true"
click at [885, 660] on span "Confirm" at bounding box center [880, 654] width 34 height 12
type input "[DATE]~16, 2025, Weekly Special 3"
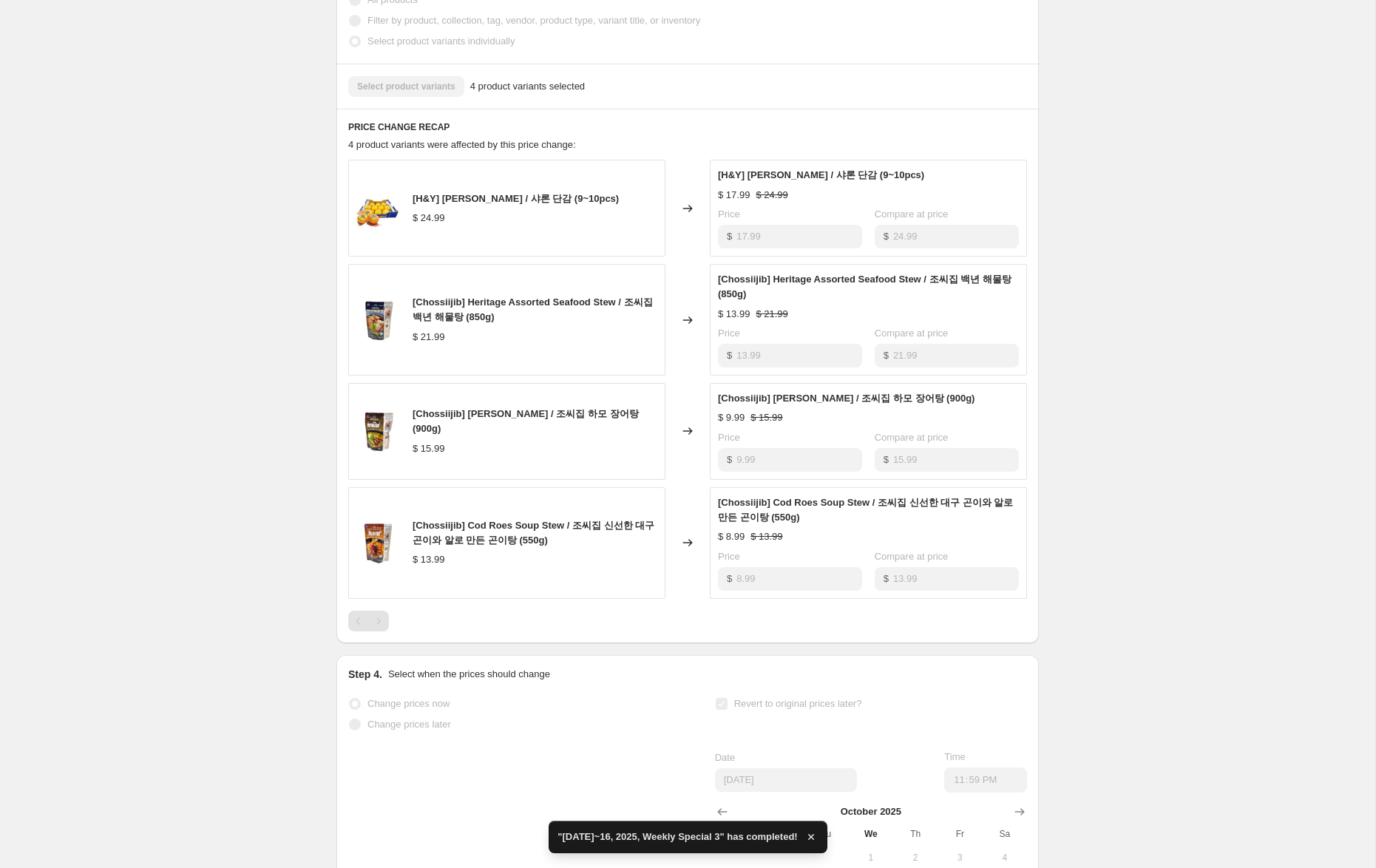
scroll to position [640, 0]
